Goal: Find specific page/section: Find specific page/section

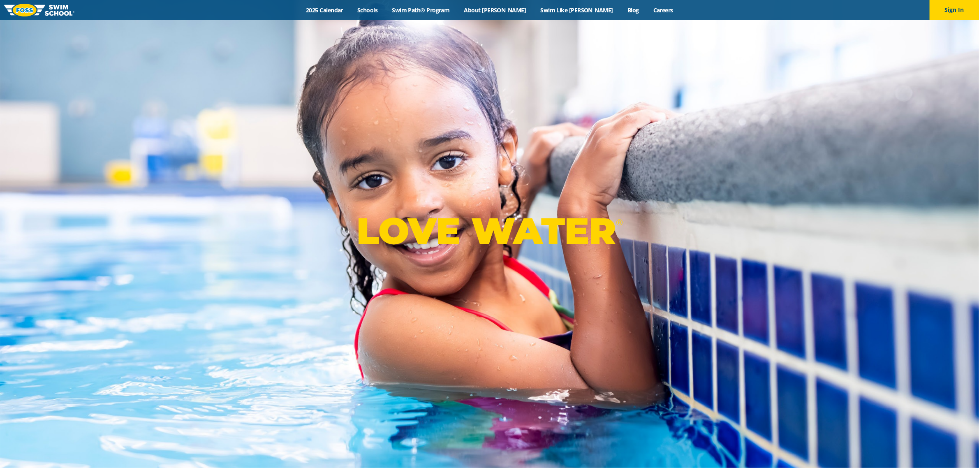
click at [385, 7] on link "Schools" at bounding box center [367, 10] width 35 height 8
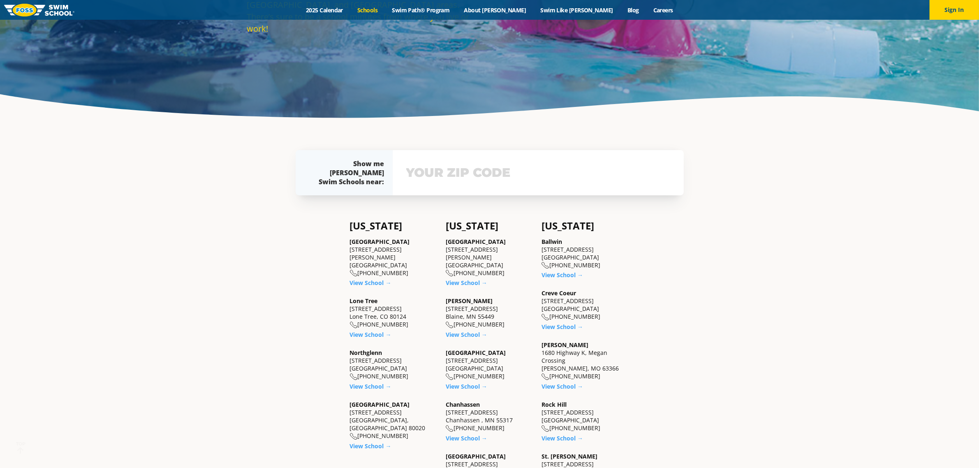
scroll to position [206, 0]
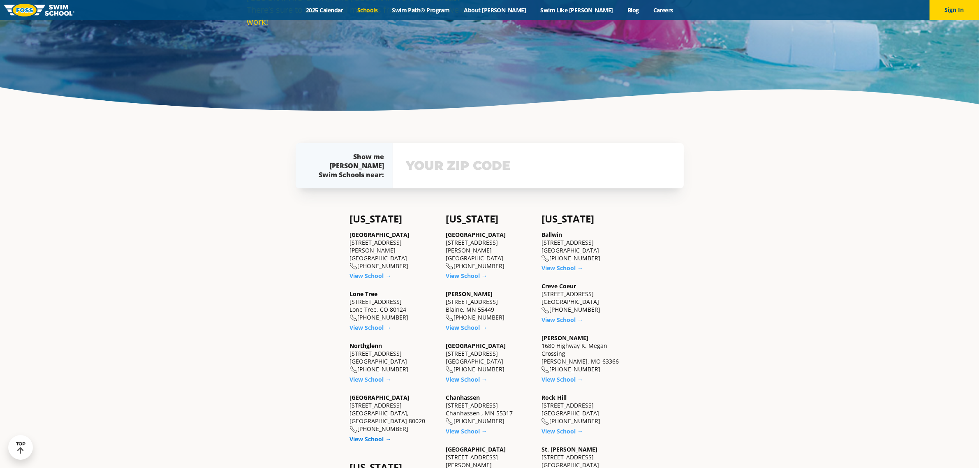
click at [361, 435] on link "View School →" at bounding box center [371, 439] width 42 height 8
